Goal: Information Seeking & Learning: Check status

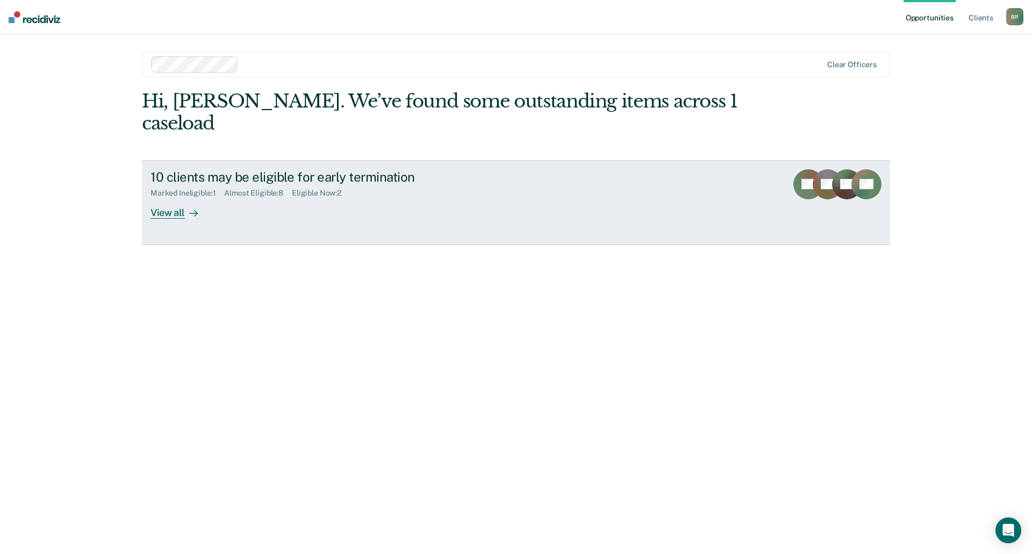
click at [212, 187] on div "10 clients may be eligible for early termination Marked Ineligible : 1 Almost E…" at bounding box center [352, 193] width 403 height 49
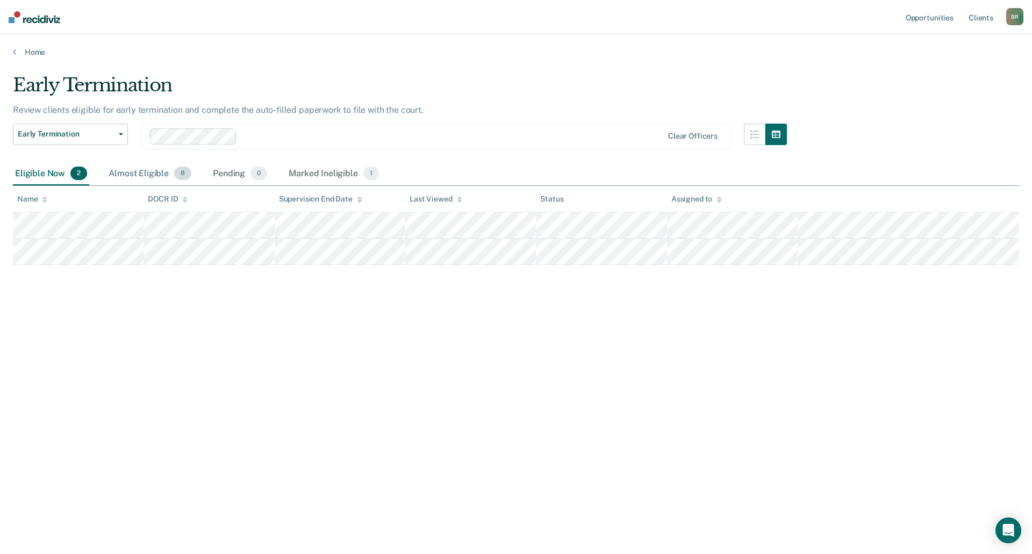
click at [146, 175] on div "Almost Eligible 8" at bounding box center [149, 174] width 87 height 24
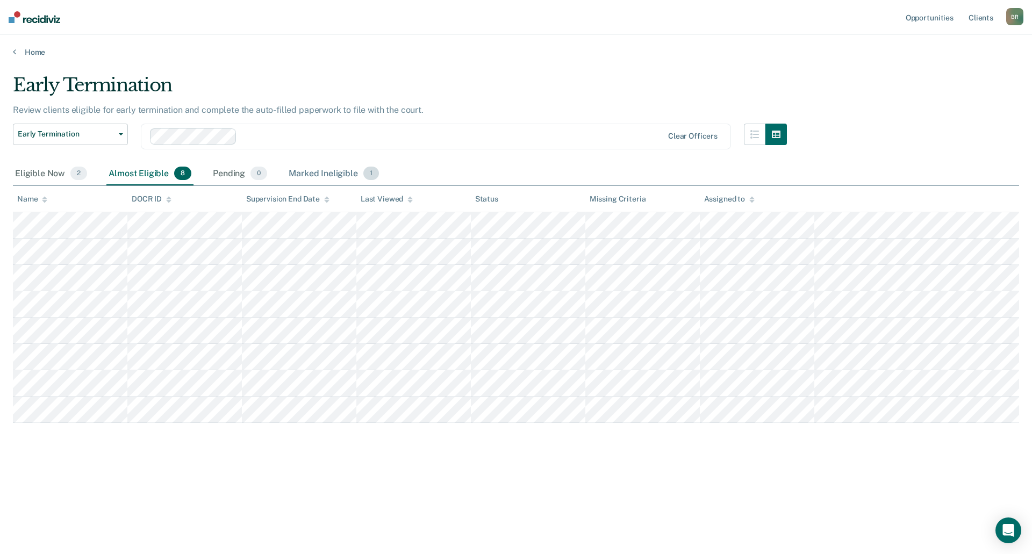
click at [329, 178] on div "Marked Ineligible 1" at bounding box center [334, 174] width 95 height 24
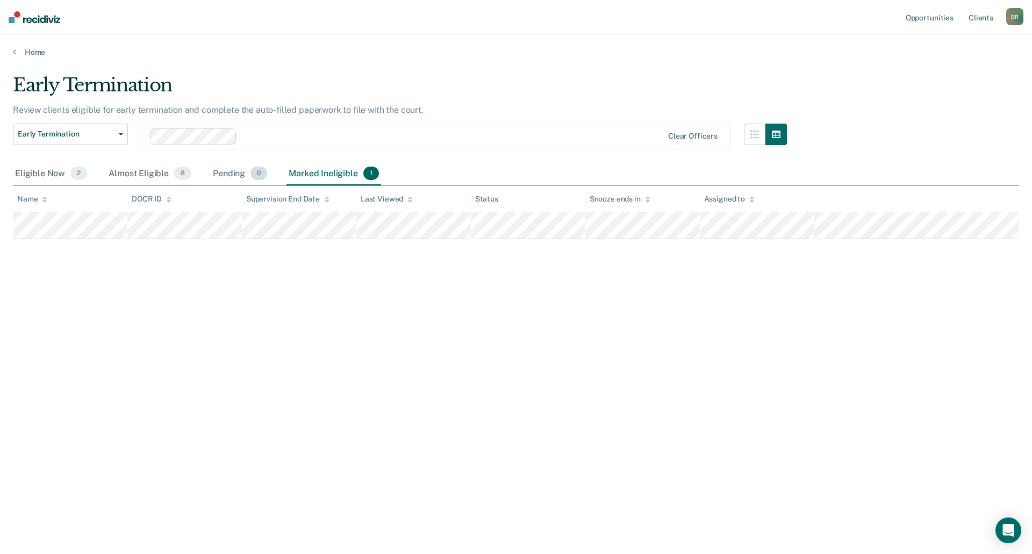
click at [229, 174] on div "Pending 0" at bounding box center [240, 174] width 59 height 24
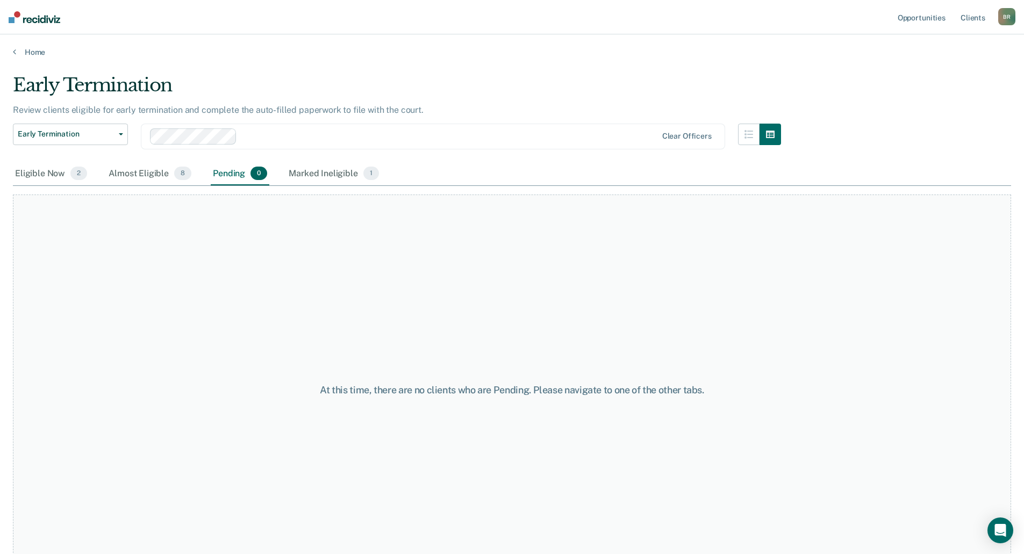
drag, startPoint x: 228, startPoint y: 174, endPoint x: 219, endPoint y: 190, distance: 18.8
drag, startPoint x: 219, startPoint y: 190, endPoint x: 155, endPoint y: 173, distance: 66.3
click at [155, 173] on div "Almost Eligible 8" at bounding box center [149, 174] width 87 height 24
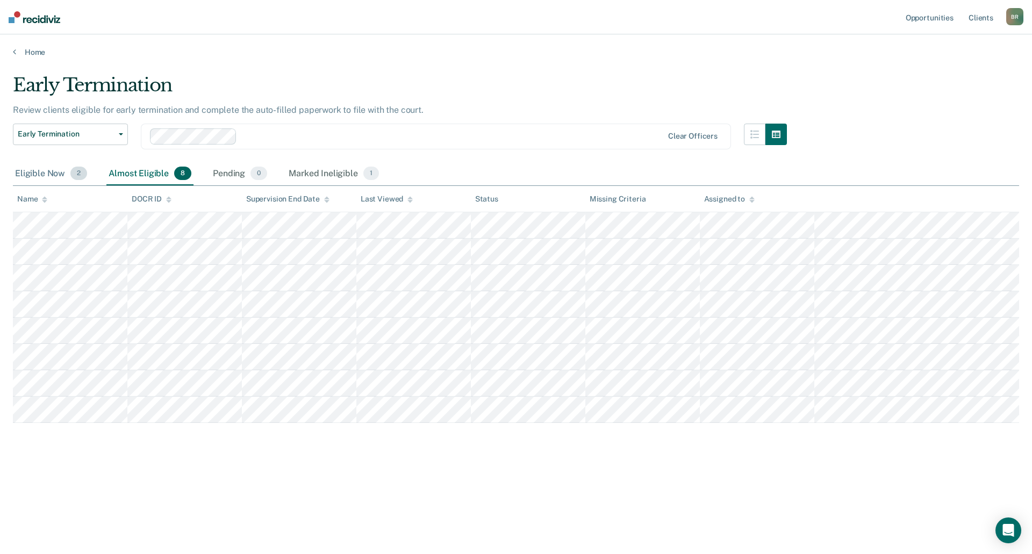
click at [46, 173] on div "Eligible Now 2" at bounding box center [51, 174] width 76 height 24
